Goal: Information Seeking & Learning: Understand process/instructions

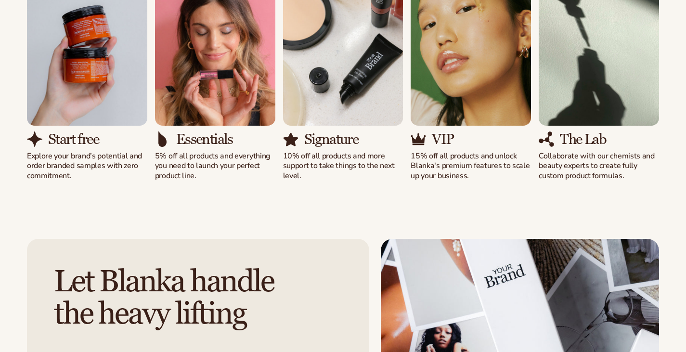
scroll to position [963, 0]
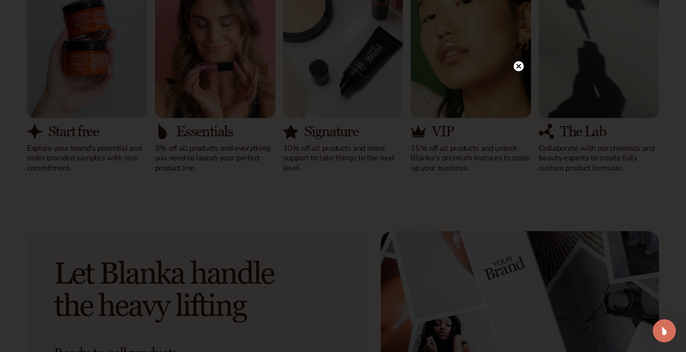
click at [514, 63] on icon at bounding box center [519, 66] width 10 height 10
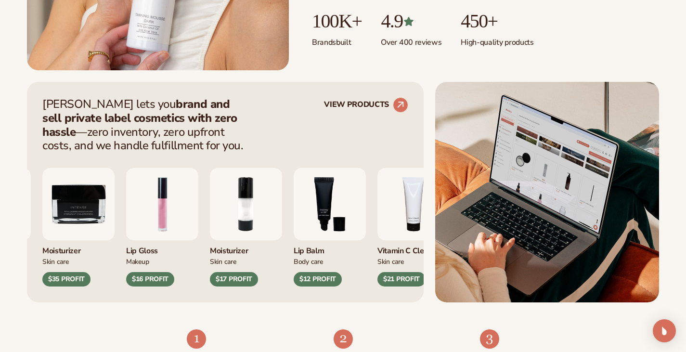
scroll to position [337, 0]
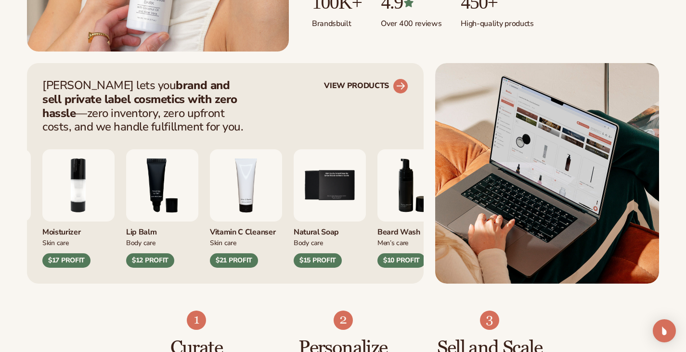
click at [372, 83] on link "VIEW PRODUCTS" at bounding box center [366, 85] width 84 height 15
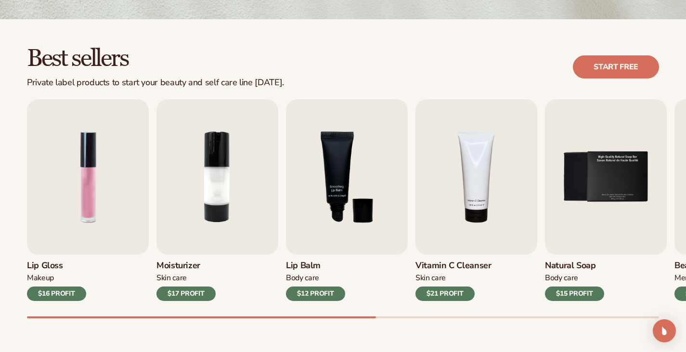
scroll to position [241, 0]
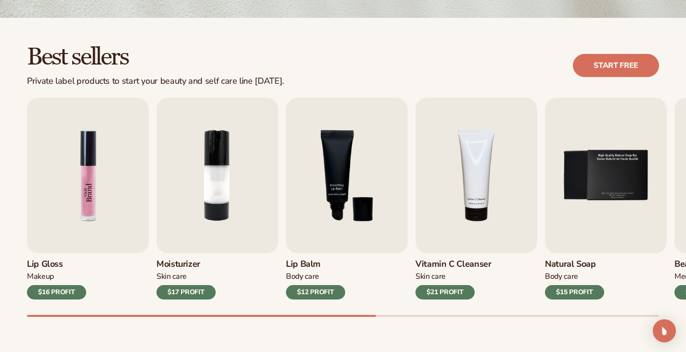
click at [90, 170] on img "1 / 9" at bounding box center [88, 176] width 122 height 156
click at [116, 170] on img "1 / 9" at bounding box center [88, 176] width 122 height 156
click at [86, 192] on img "1 / 9" at bounding box center [88, 176] width 122 height 156
click at [67, 299] on div "$16 PROFIT" at bounding box center [56, 292] width 59 height 14
click at [64, 205] on img "1 / 9" at bounding box center [88, 176] width 122 height 156
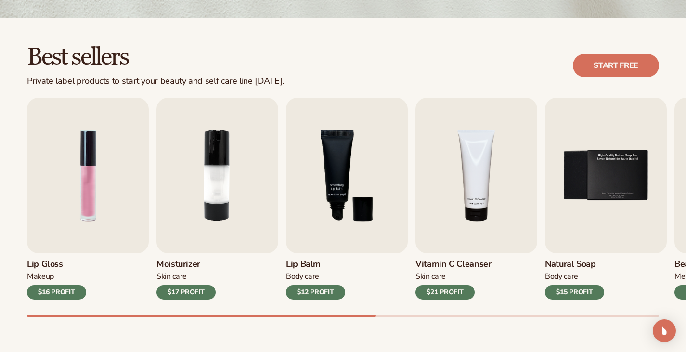
click at [44, 270] on h3 "Lip Gloss" at bounding box center [56, 264] width 59 height 11
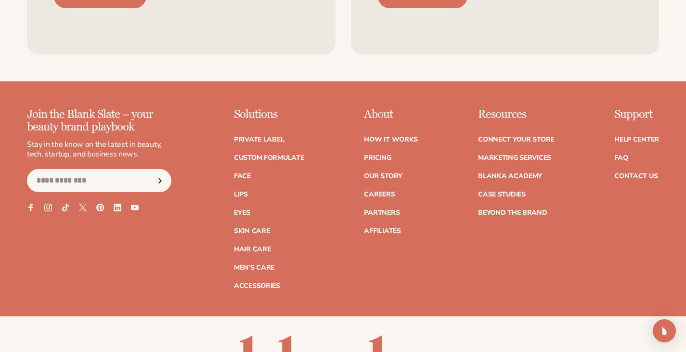
scroll to position [1637, 0]
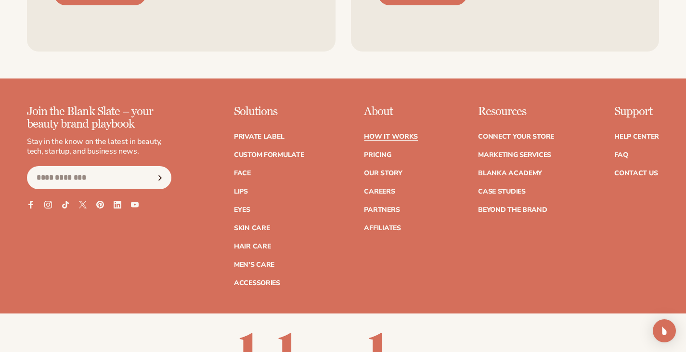
click at [384, 140] on link "How It Works" at bounding box center [391, 136] width 54 height 7
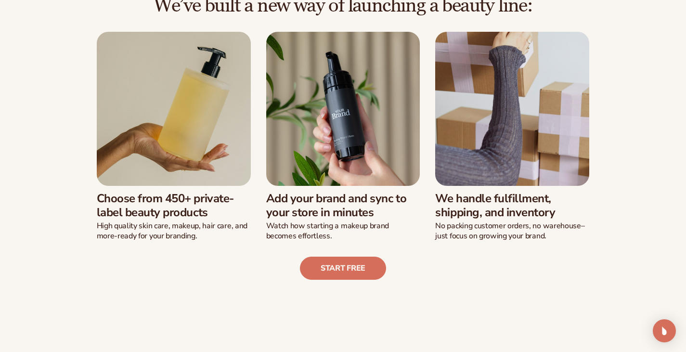
scroll to position [241, 0]
